Goal: Task Accomplishment & Management: Complete application form

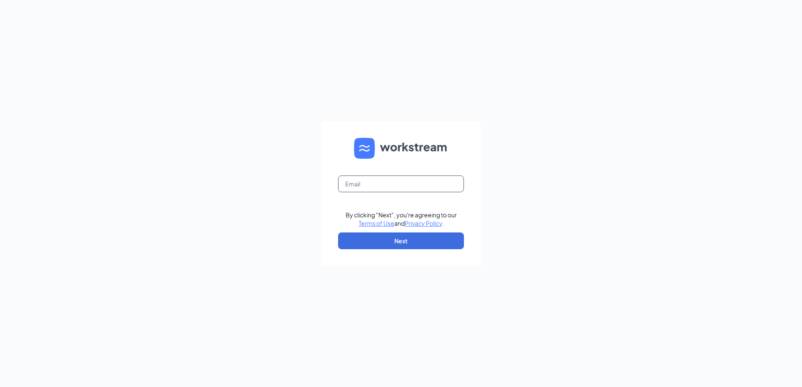
click at [384, 181] on input "text" at bounding box center [401, 184] width 126 height 17
type input "[EMAIL_ADDRESS][DOMAIN_NAME]"
click at [393, 240] on button "Next" at bounding box center [401, 241] width 126 height 17
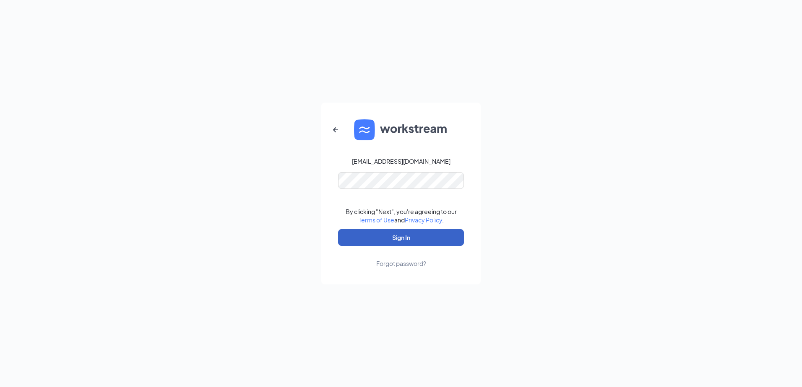
click at [377, 234] on button "Sign In" at bounding box center [401, 237] width 126 height 17
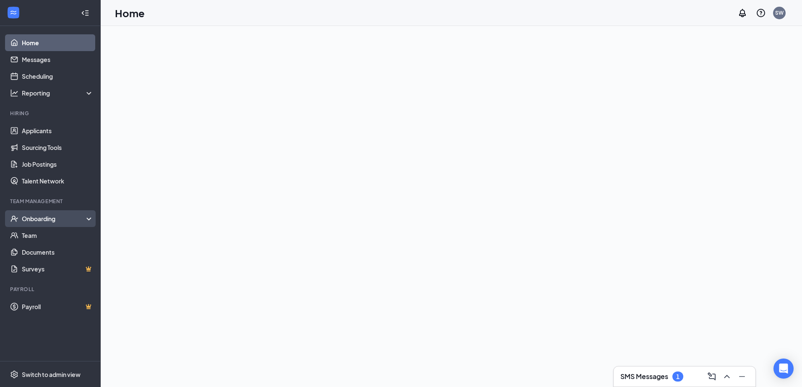
click at [34, 220] on div "Onboarding" at bounding box center [54, 219] width 65 height 8
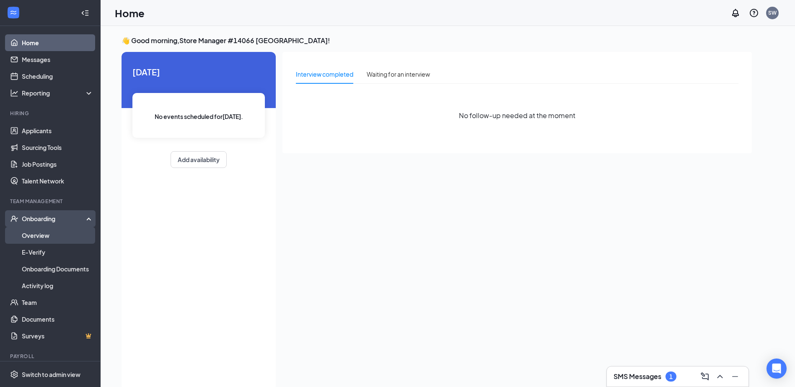
click at [39, 236] on link "Overview" at bounding box center [58, 235] width 72 height 17
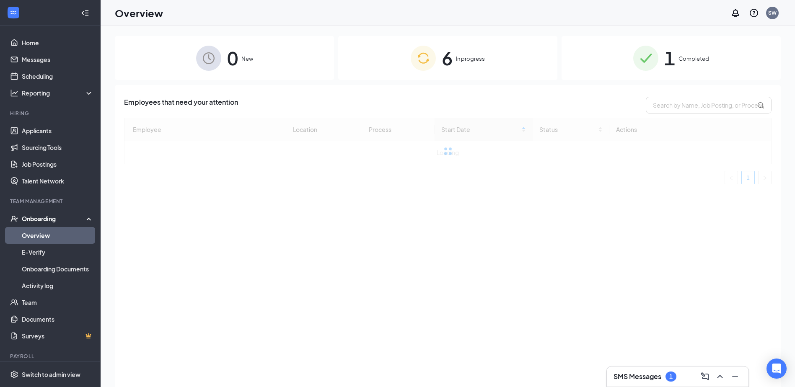
click at [454, 63] on div "6 In progress" at bounding box center [447, 58] width 219 height 44
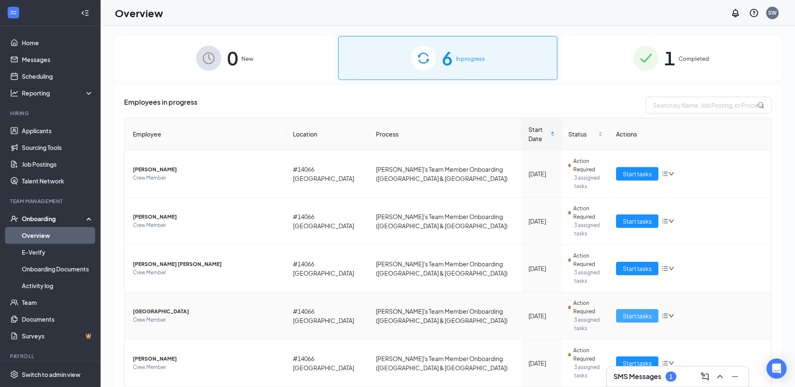
click at [629, 312] on span "Start tasks" at bounding box center [637, 316] width 29 height 9
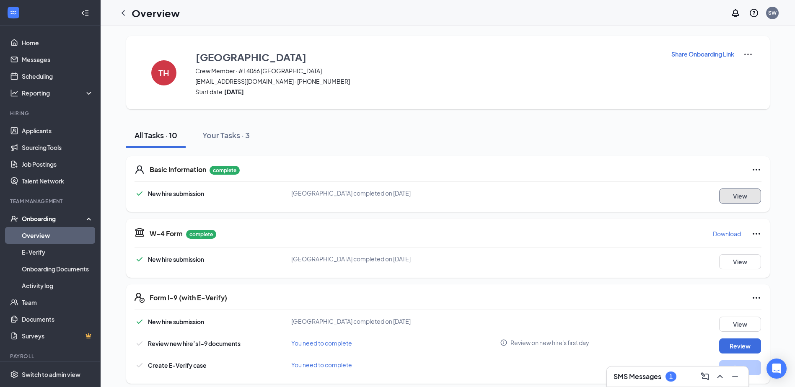
click at [728, 199] on button "View" at bounding box center [740, 196] width 42 height 15
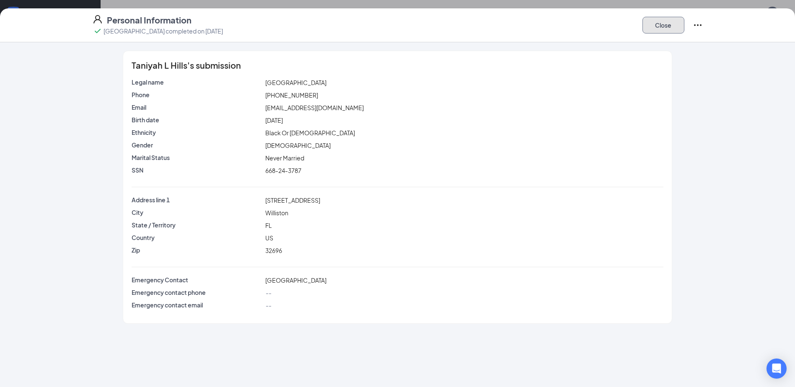
click at [669, 27] on button "Close" at bounding box center [664, 25] width 42 height 17
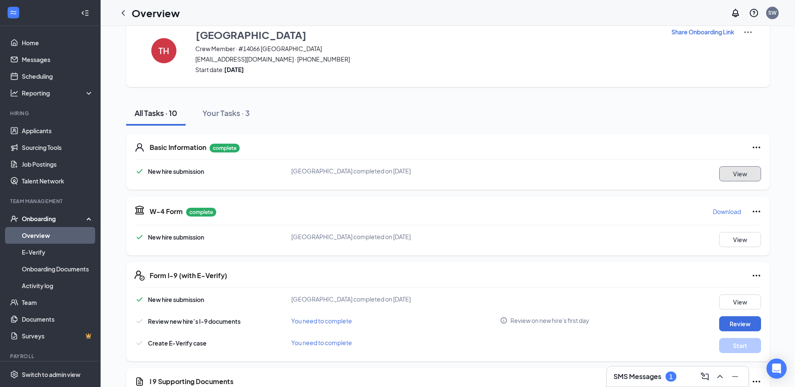
scroll to position [42, 0]
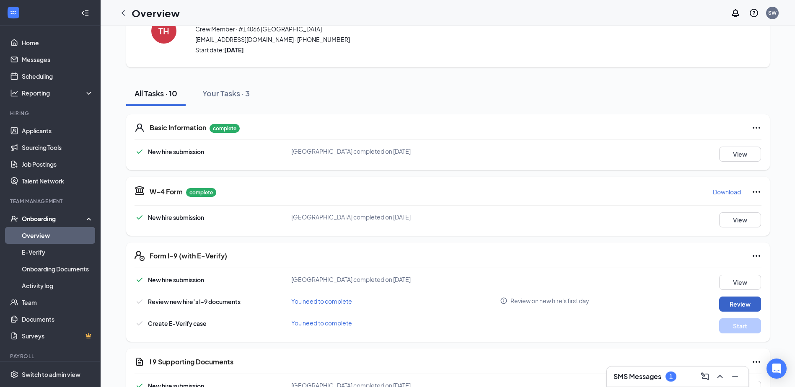
click at [732, 302] on button "Review" at bounding box center [740, 304] width 42 height 15
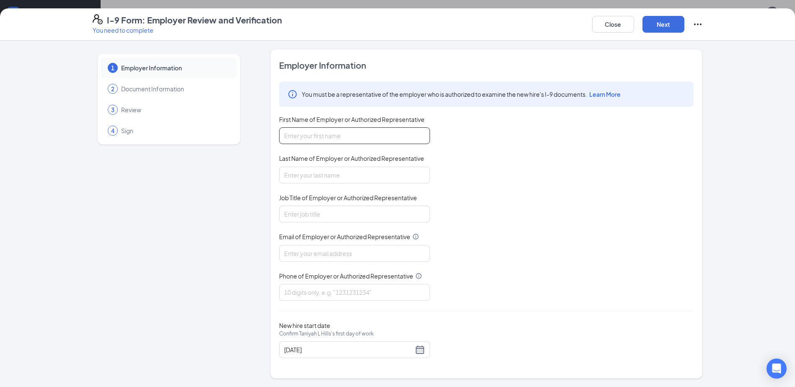
click at [377, 134] on input "First Name of Employer or Authorized Representative" at bounding box center [354, 135] width 151 height 17
type input "[PERSON_NAME]"
type input "[EMAIL_ADDRESS][DOMAIN_NAME]"
type input "6892080971"
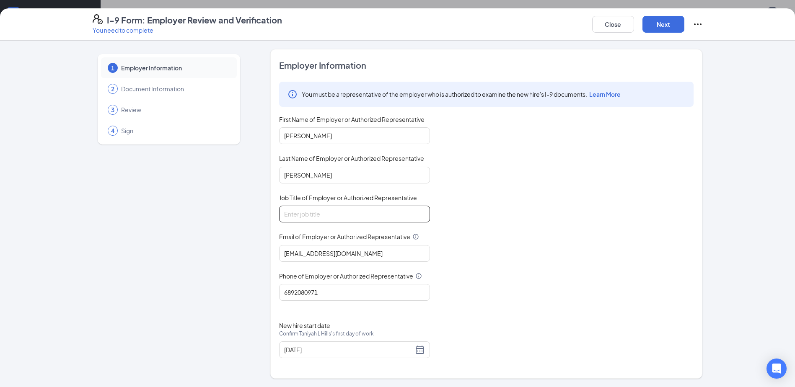
click at [354, 214] on input "Job Title of Employer or Authorized Representative" at bounding box center [354, 214] width 151 height 17
type input "GM"
click at [420, 352] on div "[DATE]" at bounding box center [354, 350] width 141 height 10
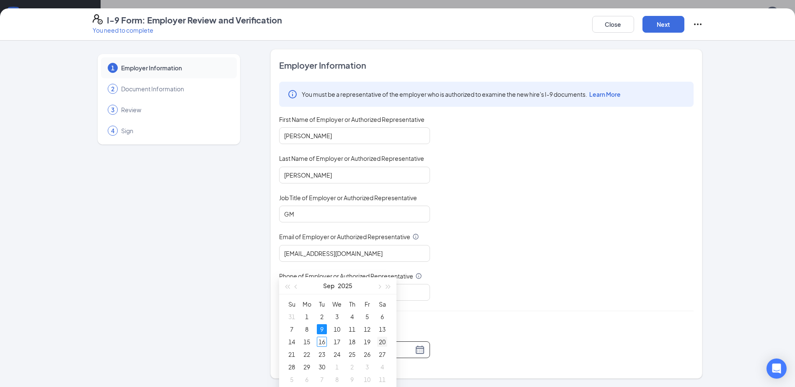
scroll to position [168, 0]
type input "[DATE]"
click at [324, 342] on div "16" at bounding box center [322, 341] width 10 height 10
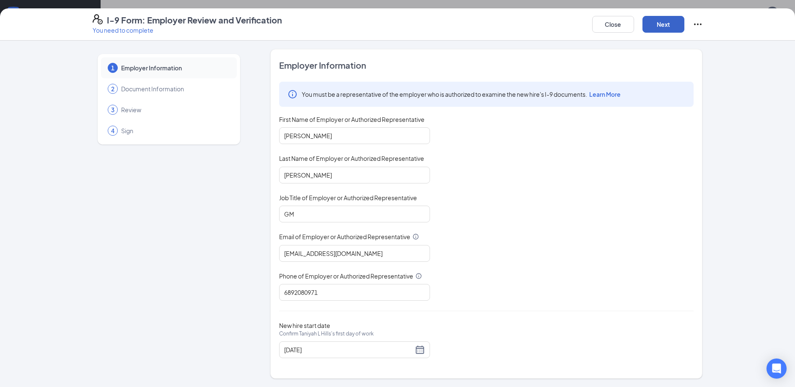
click at [666, 25] on button "Next" at bounding box center [664, 24] width 42 height 17
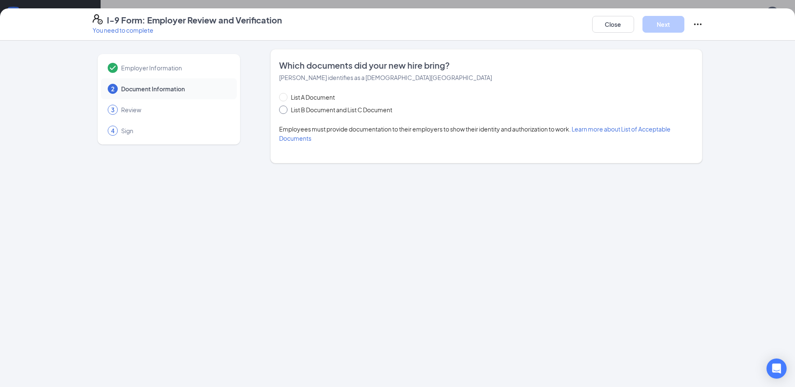
click at [288, 112] on span "List B Document and List C Document" at bounding box center [342, 109] width 108 height 9
click at [285, 112] on input "List B Document and List C Document" at bounding box center [282, 109] width 6 height 6
radio input "true"
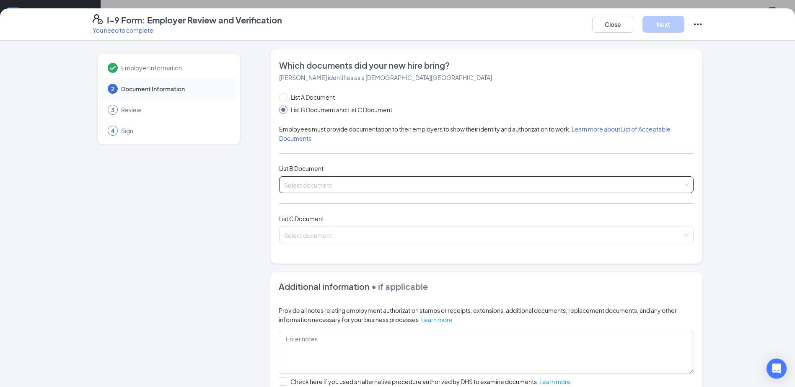
click at [340, 182] on input "search" at bounding box center [483, 183] width 399 height 13
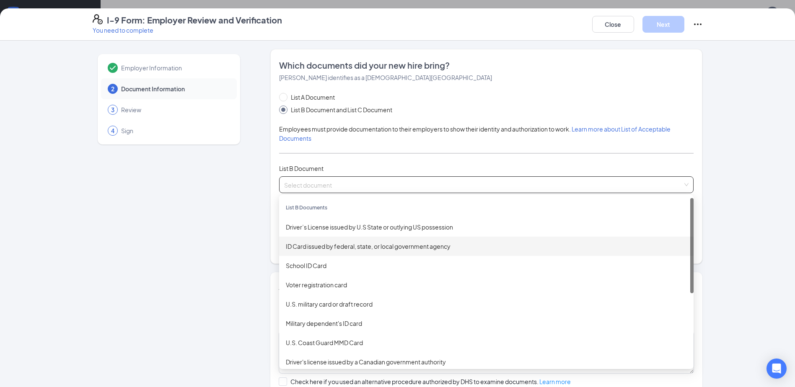
click at [315, 242] on div "ID Card issued by federal, state, or local government agency" at bounding box center [486, 246] width 401 height 9
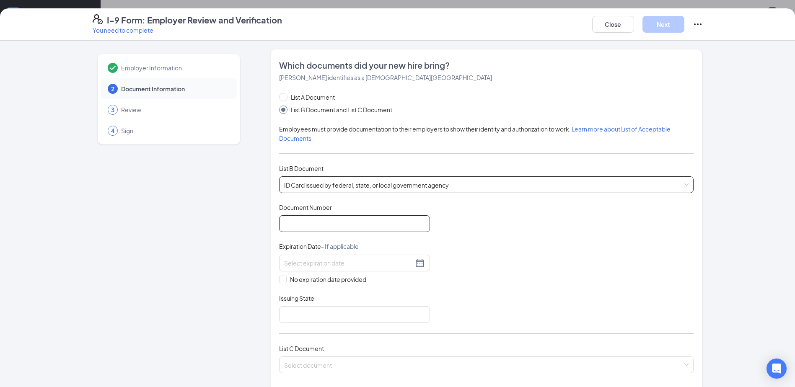
click at [308, 228] on input "Document Number" at bounding box center [354, 224] width 151 height 17
type input "h420812047930"
click at [417, 265] on div at bounding box center [354, 263] width 141 height 10
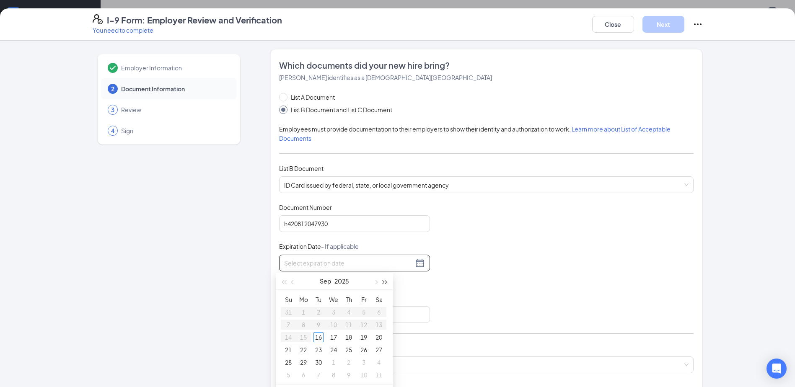
click at [387, 283] on button "button" at bounding box center [385, 281] width 9 height 17
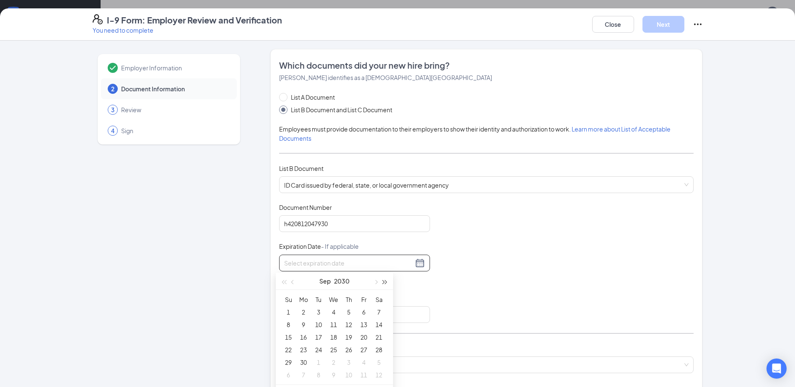
click at [387, 283] on button "button" at bounding box center [385, 281] width 9 height 17
click at [292, 283] on span "button" at bounding box center [293, 282] width 4 height 4
click at [291, 283] on button "button" at bounding box center [292, 281] width 9 height 17
click at [286, 283] on span "button" at bounding box center [284, 282] width 4 height 4
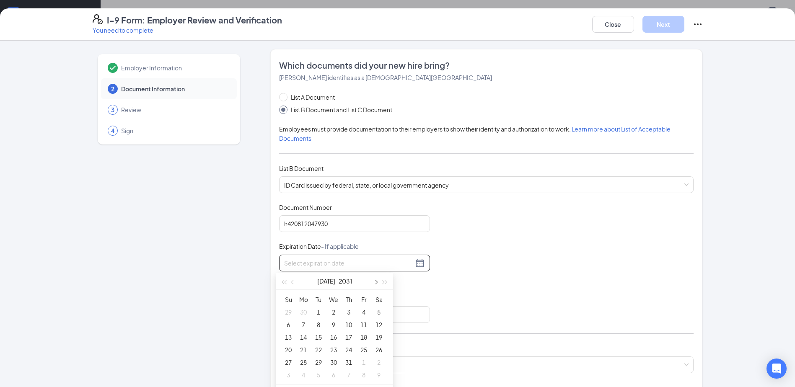
click at [375, 282] on span "button" at bounding box center [376, 282] width 4 height 4
type input "[DATE]"
click at [334, 337] on div "13" at bounding box center [334, 337] width 10 height 10
click at [369, 312] on input "Issuing State" at bounding box center [354, 314] width 151 height 17
type input "Fl"
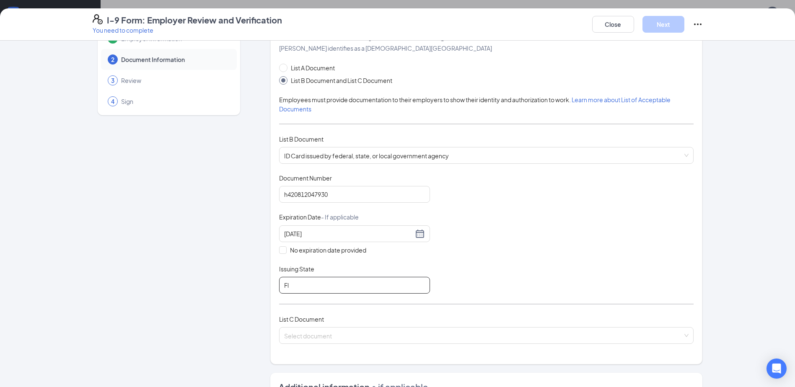
scroll to position [42, 0]
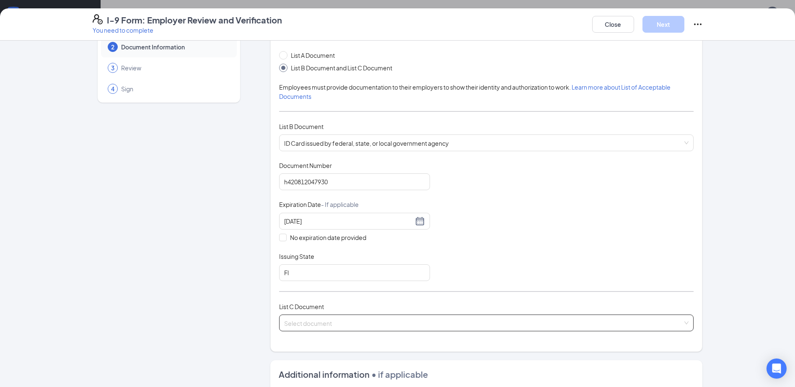
click at [389, 322] on input "search" at bounding box center [483, 321] width 399 height 13
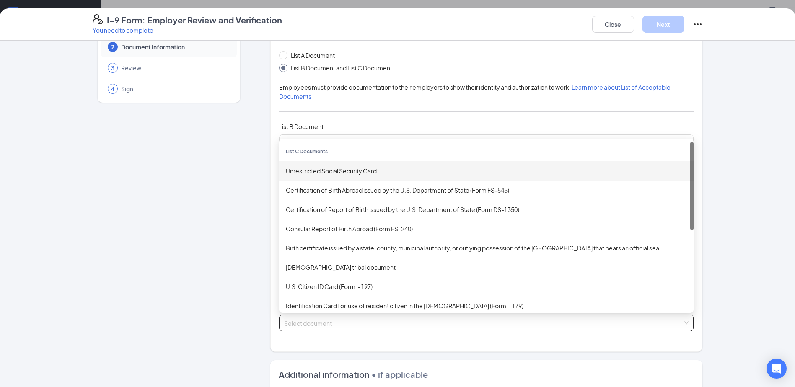
click at [363, 169] on div "Unrestricted Social Security Card" at bounding box center [486, 170] width 401 height 9
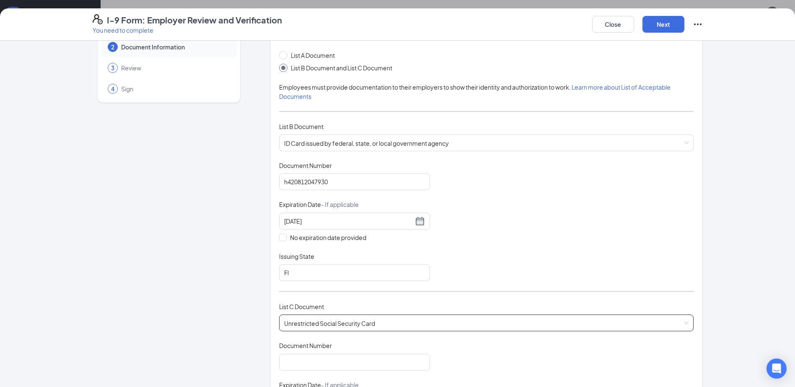
scroll to position [84, 0]
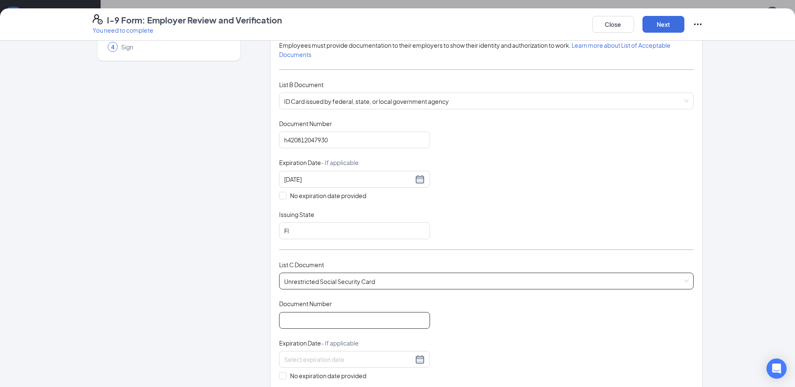
click at [327, 320] on input "Document Number" at bounding box center [354, 320] width 151 height 17
type input "668243787"
click at [283, 377] on span at bounding box center [283, 376] width 8 height 8
click at [283, 377] on input "No expiration date provided" at bounding box center [282, 375] width 6 height 6
checkbox input "true"
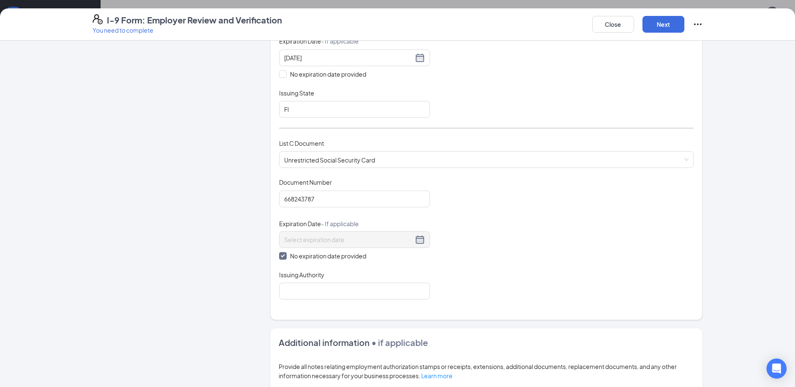
scroll to position [210, 0]
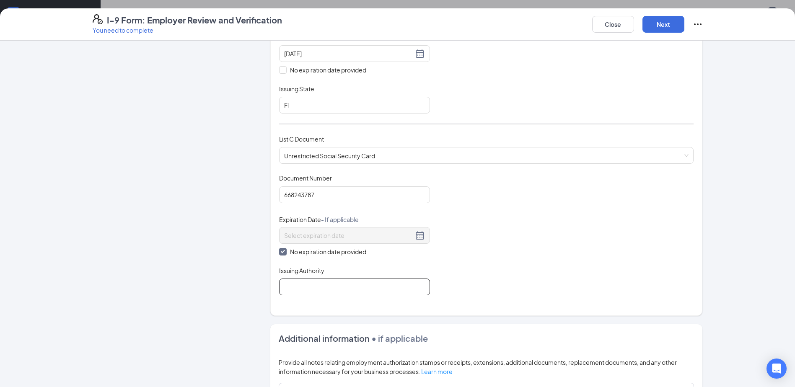
click at [321, 286] on input "Issuing Authority" at bounding box center [354, 287] width 151 height 17
click at [321, 284] on input "Issuing Authority" at bounding box center [354, 287] width 151 height 17
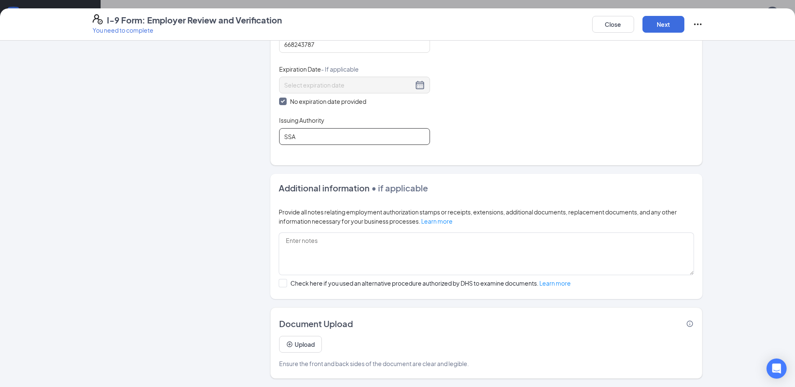
scroll to position [251, 0]
type input "SSA"
click at [673, 19] on button "Next" at bounding box center [664, 24] width 42 height 17
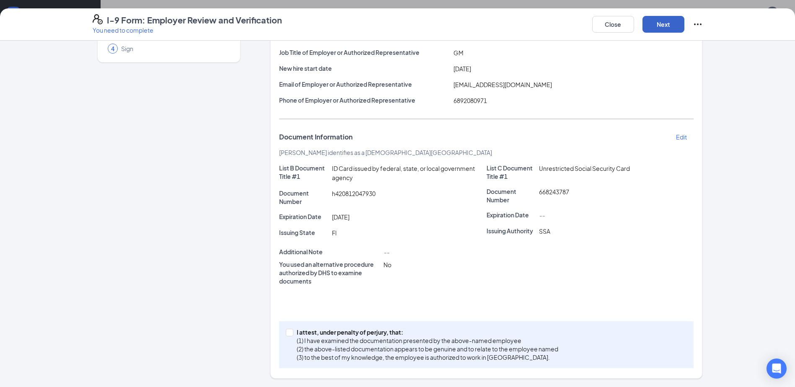
scroll to position [82, 0]
click at [287, 336] on span at bounding box center [290, 333] width 8 height 8
click at [287, 335] on input "I attest, under penalty of [PERSON_NAME], that: (1) I have examined the documen…" at bounding box center [289, 332] width 6 height 6
checkbox input "true"
click at [656, 21] on button "Next" at bounding box center [664, 24] width 42 height 17
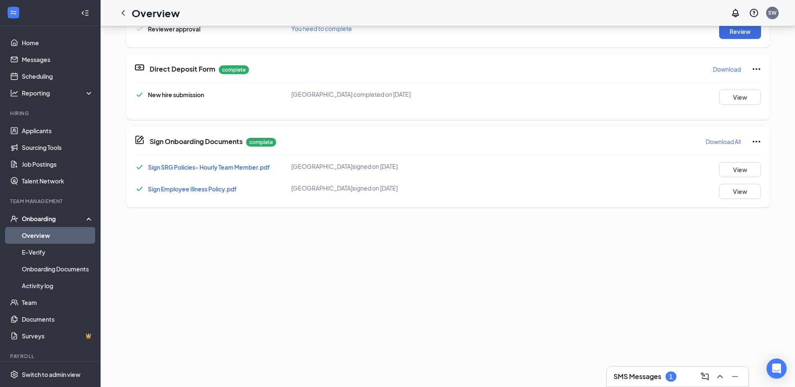
scroll to position [168, 0]
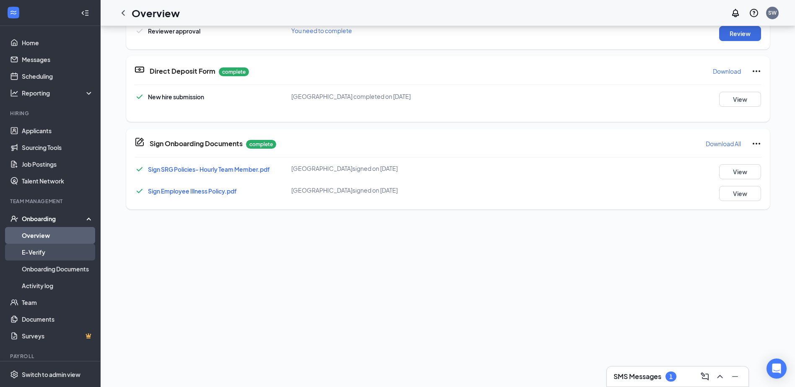
click at [29, 253] on link "E-Verify" at bounding box center [58, 252] width 72 height 17
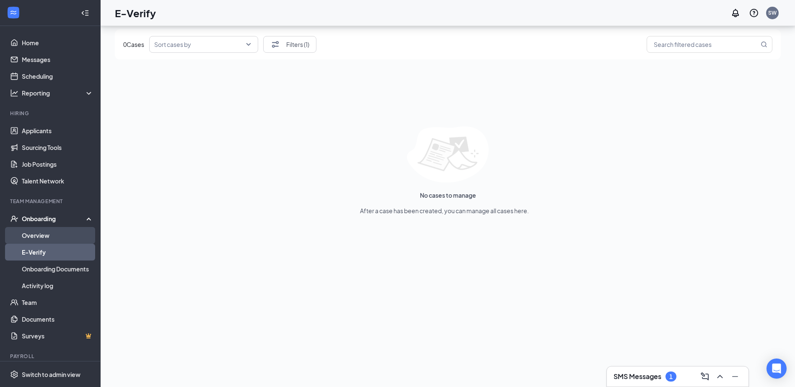
click at [52, 232] on link "Overview" at bounding box center [58, 235] width 72 height 17
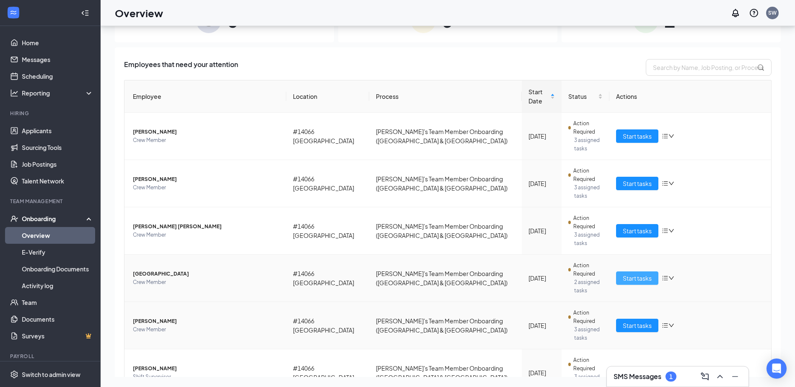
click at [636, 274] on span "Start tasks" at bounding box center [637, 278] width 29 height 9
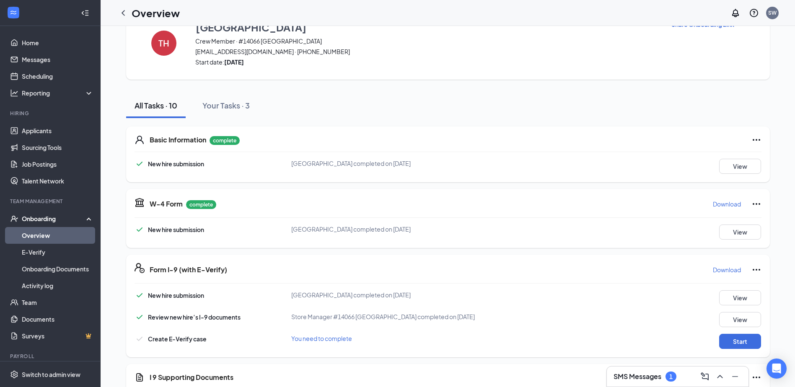
scroll to position [42, 0]
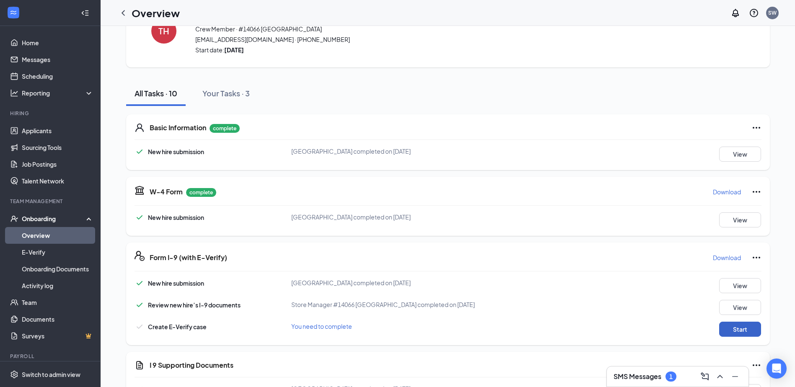
click at [730, 330] on button "Start" at bounding box center [740, 329] width 42 height 15
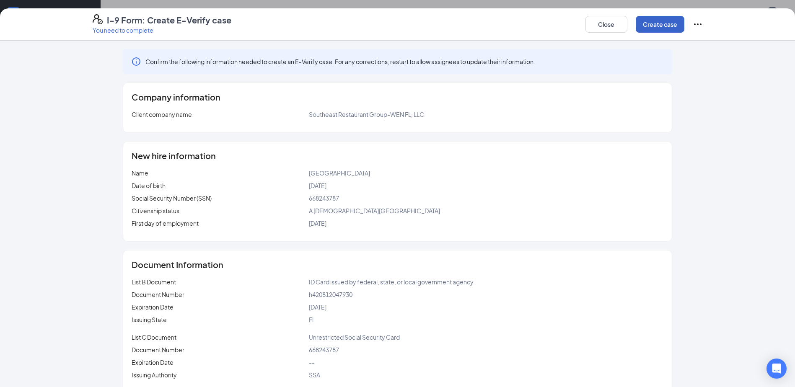
click at [653, 26] on button "Create case" at bounding box center [660, 24] width 49 height 17
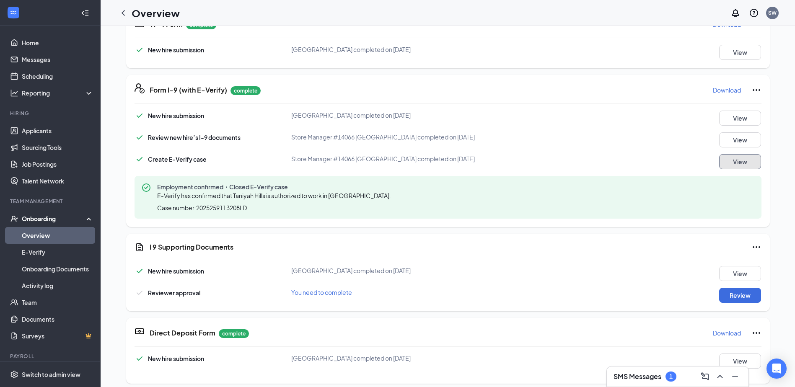
scroll to position [252, 0]
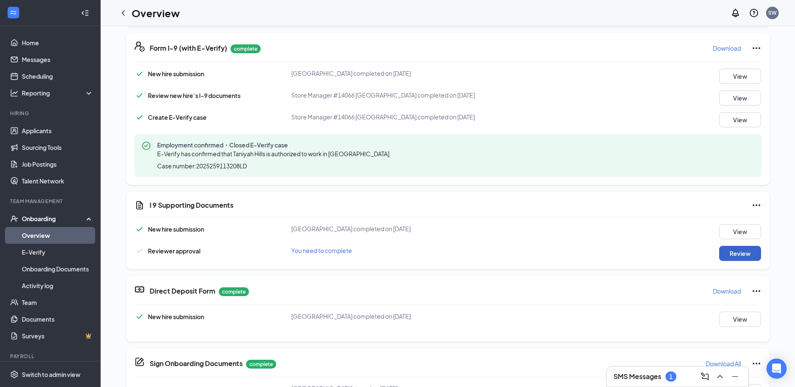
click at [740, 252] on button "Review" at bounding box center [740, 253] width 42 height 15
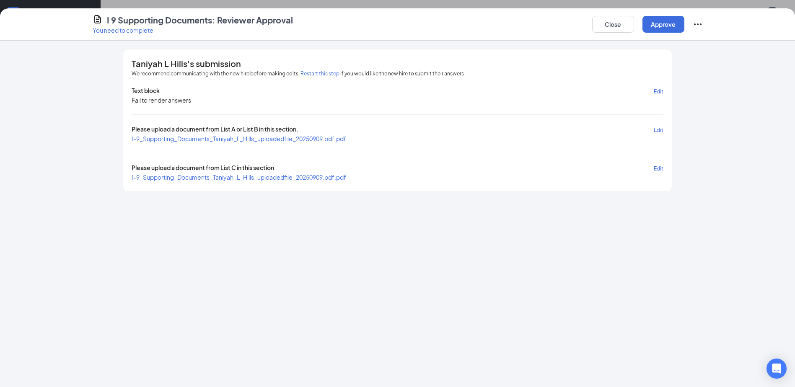
click at [661, 92] on span "Edit" at bounding box center [659, 91] width 10 height 6
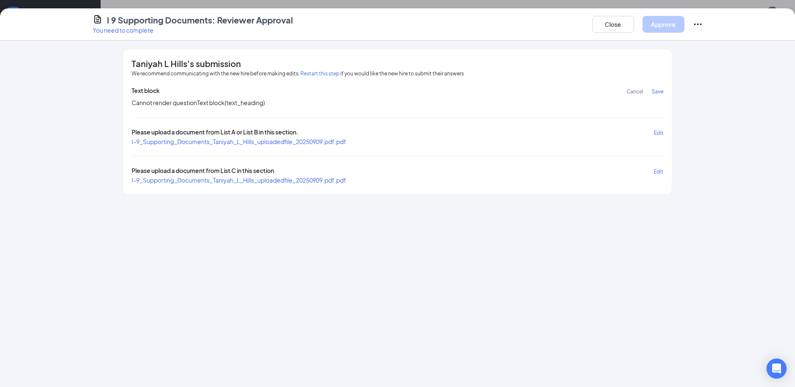
click at [638, 91] on span "Cancel" at bounding box center [635, 91] width 17 height 6
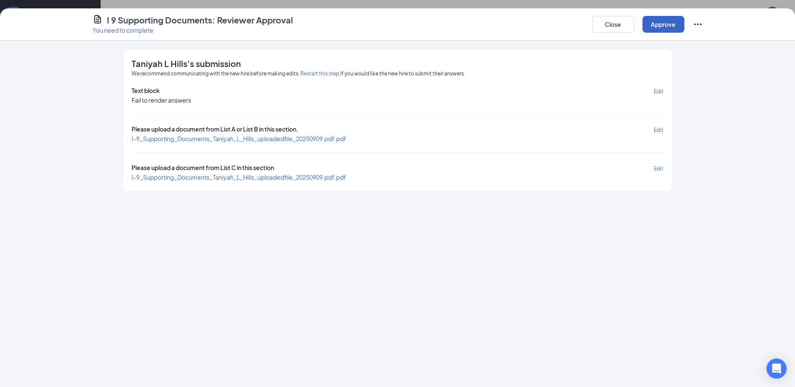
click at [655, 24] on button "Approve" at bounding box center [664, 24] width 42 height 17
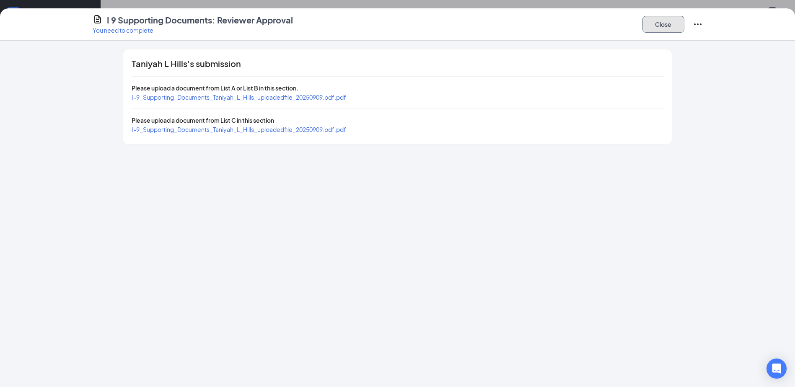
click at [655, 24] on button "Close" at bounding box center [664, 24] width 42 height 17
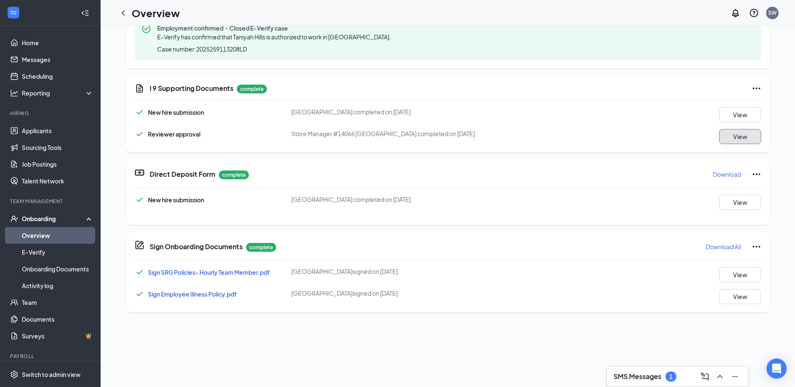
scroll to position [410, 0]
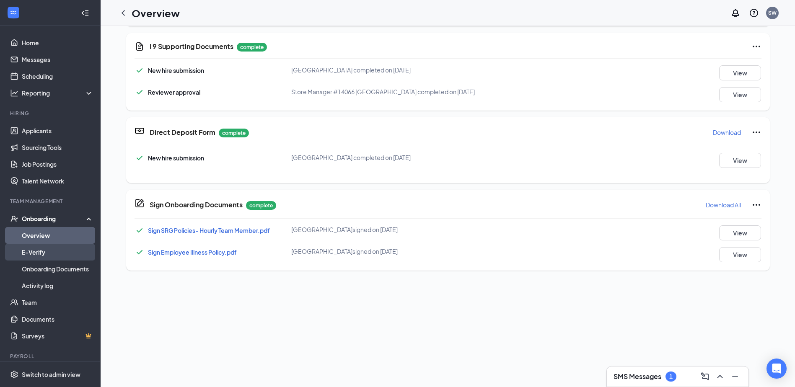
click at [33, 253] on link "E-Verify" at bounding box center [58, 252] width 72 height 17
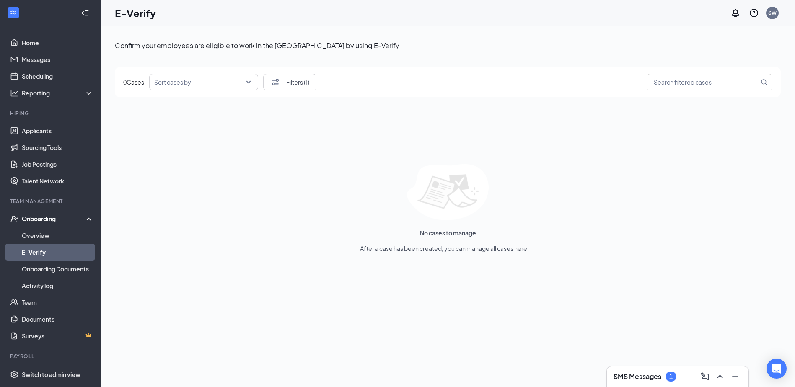
click at [48, 221] on div "Onboarding" at bounding box center [54, 219] width 65 height 8
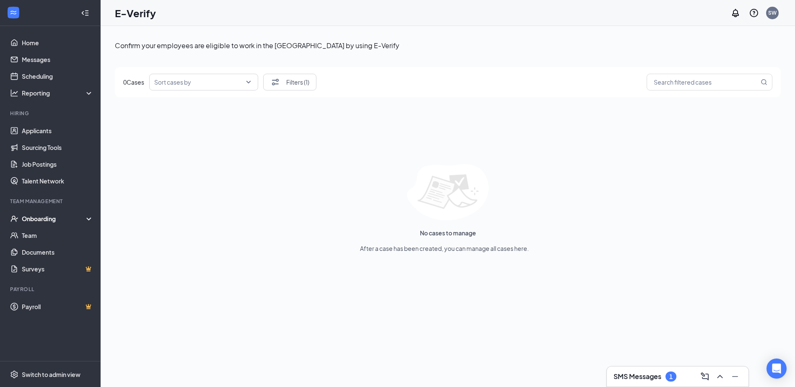
click at [47, 219] on div "Onboarding" at bounding box center [54, 219] width 65 height 8
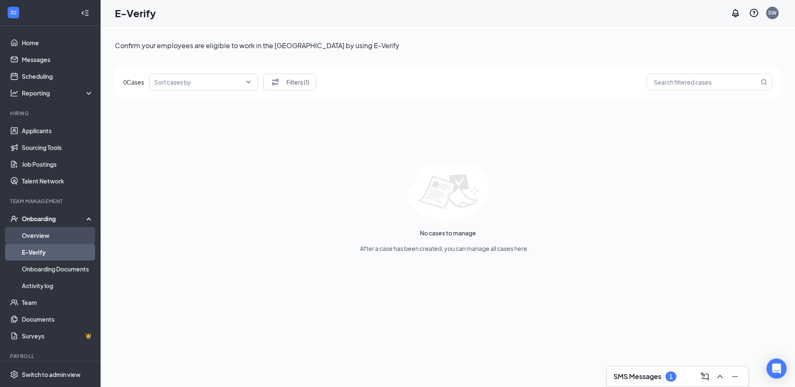
click at [36, 235] on link "Overview" at bounding box center [58, 235] width 72 height 17
